Goal: Task Accomplishment & Management: Manage account settings

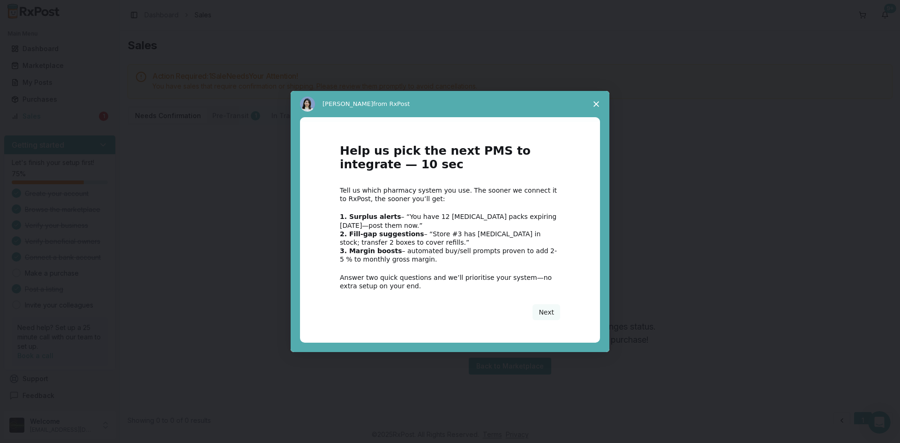
click at [593, 106] on span "Close survey" at bounding box center [596, 104] width 26 height 26
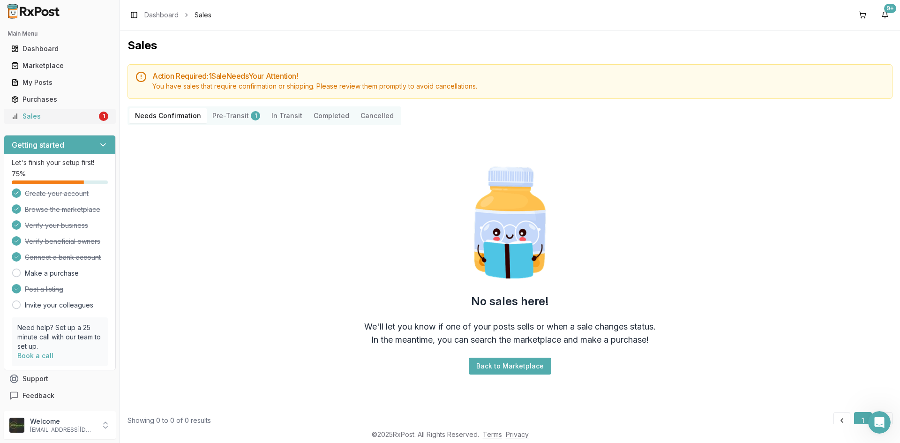
click at [79, 111] on link "Sales 1" at bounding box center [60, 116] width 105 height 17
click at [62, 83] on div "My Posts" at bounding box center [59, 82] width 97 height 9
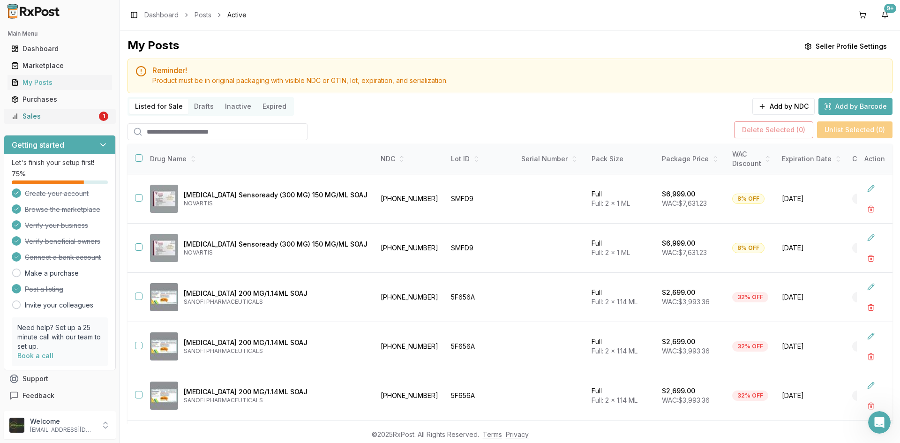
click at [71, 113] on div "Sales" at bounding box center [54, 116] width 86 height 9
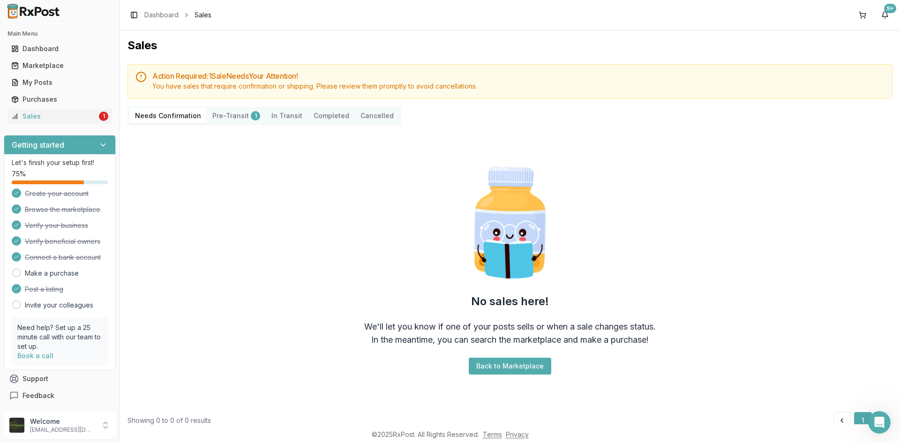
click at [251, 114] on div "1" at bounding box center [255, 115] width 9 height 9
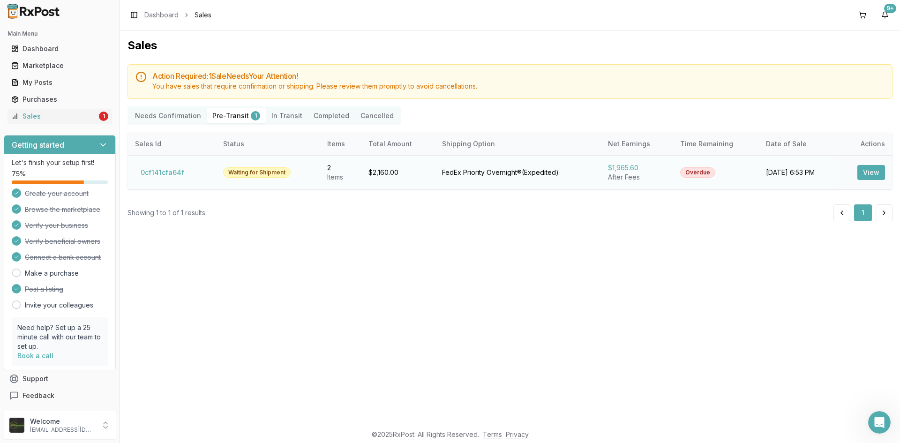
click at [878, 173] on button "View" at bounding box center [872, 172] width 28 height 15
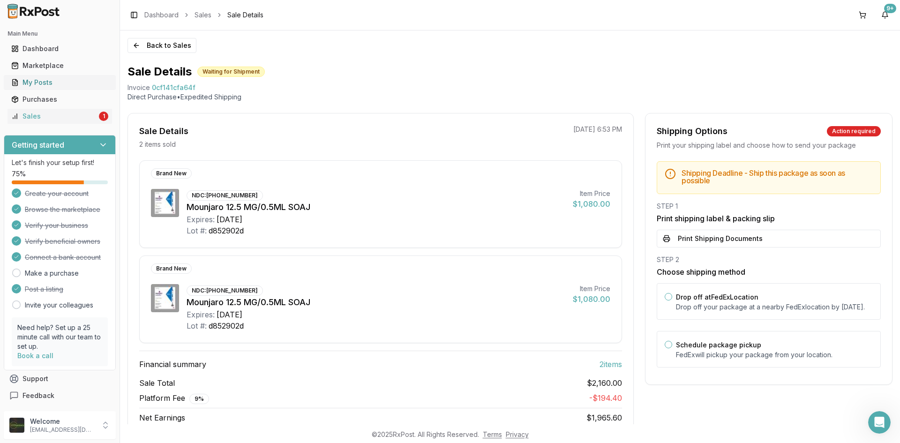
click at [73, 85] on div "My Posts" at bounding box center [59, 82] width 97 height 9
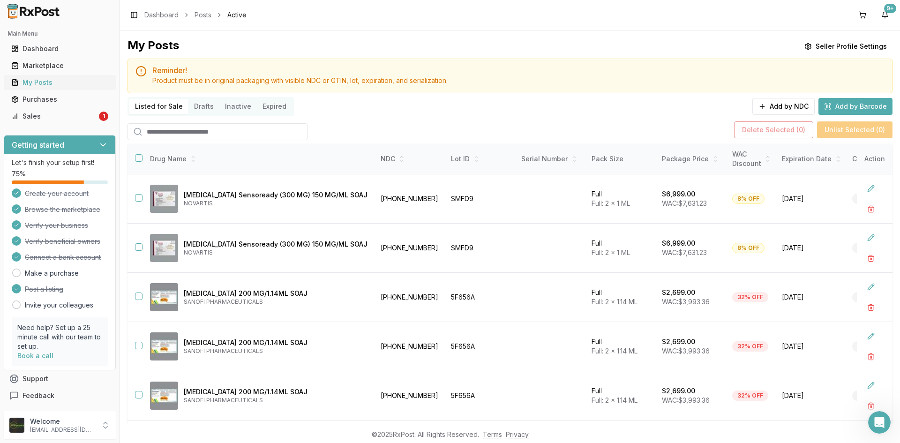
click at [52, 83] on div "My Posts" at bounding box center [59, 82] width 97 height 9
click at [47, 119] on div "Sales" at bounding box center [54, 116] width 86 height 9
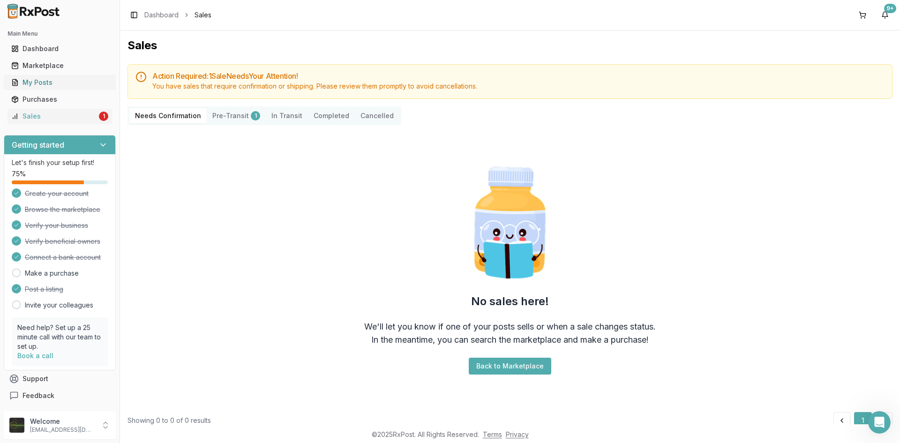
click at [67, 86] on div "My Posts" at bounding box center [59, 82] width 97 height 9
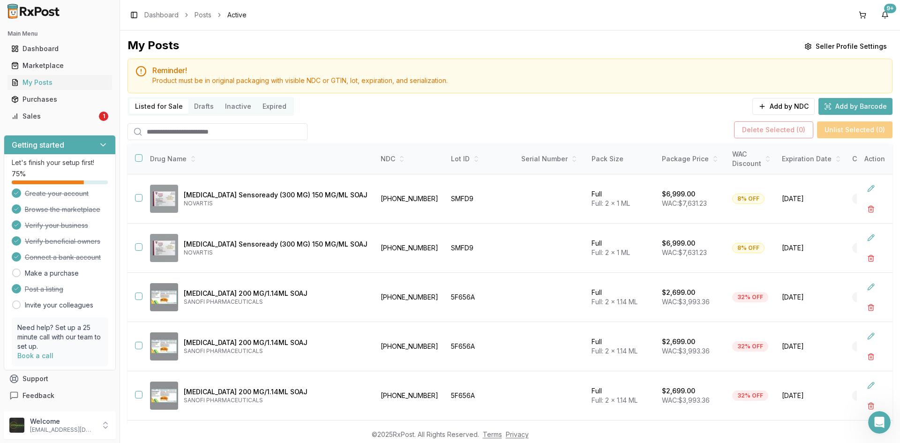
click at [235, 133] on input "search" at bounding box center [218, 131] width 180 height 17
type input "********"
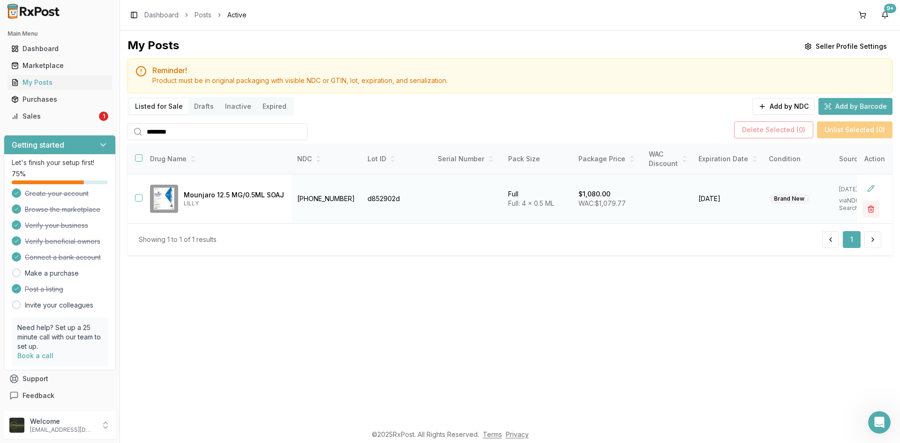
click at [872, 207] on button "button" at bounding box center [871, 209] width 17 height 17
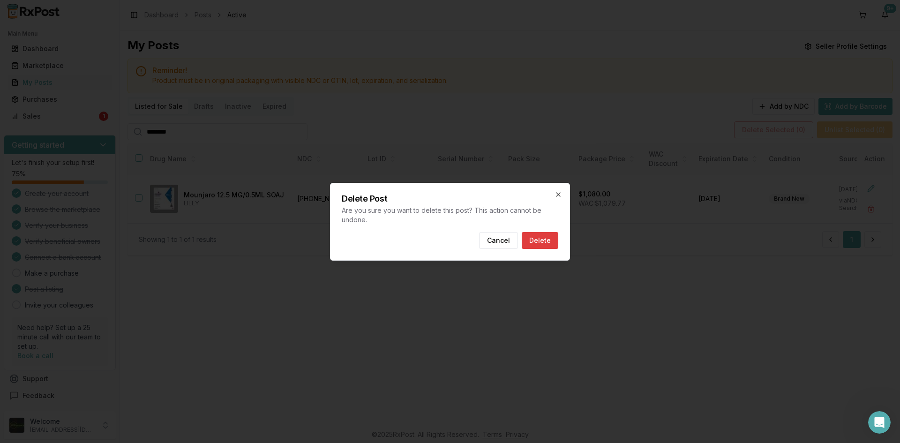
click at [550, 238] on button "Delete" at bounding box center [540, 240] width 37 height 17
